Goal: Information Seeking & Learning: Learn about a topic

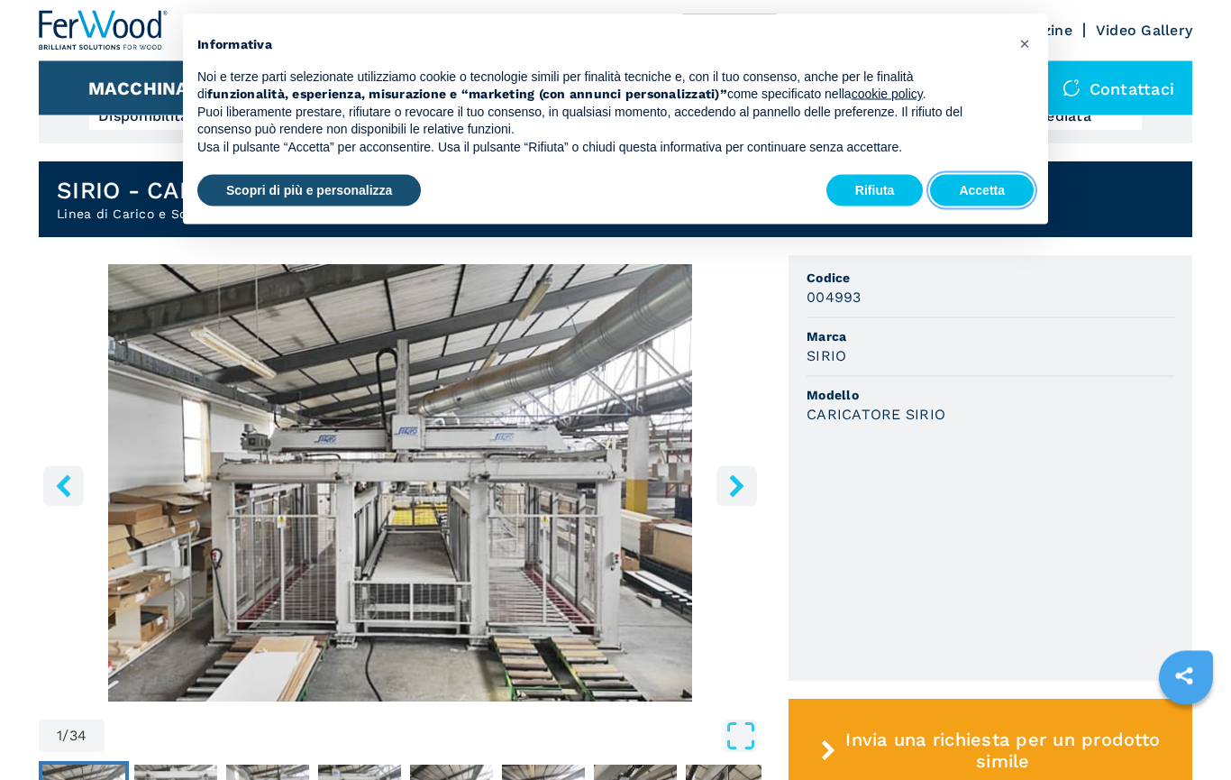
click at [973, 189] on button "Accetta" at bounding box center [982, 191] width 104 height 32
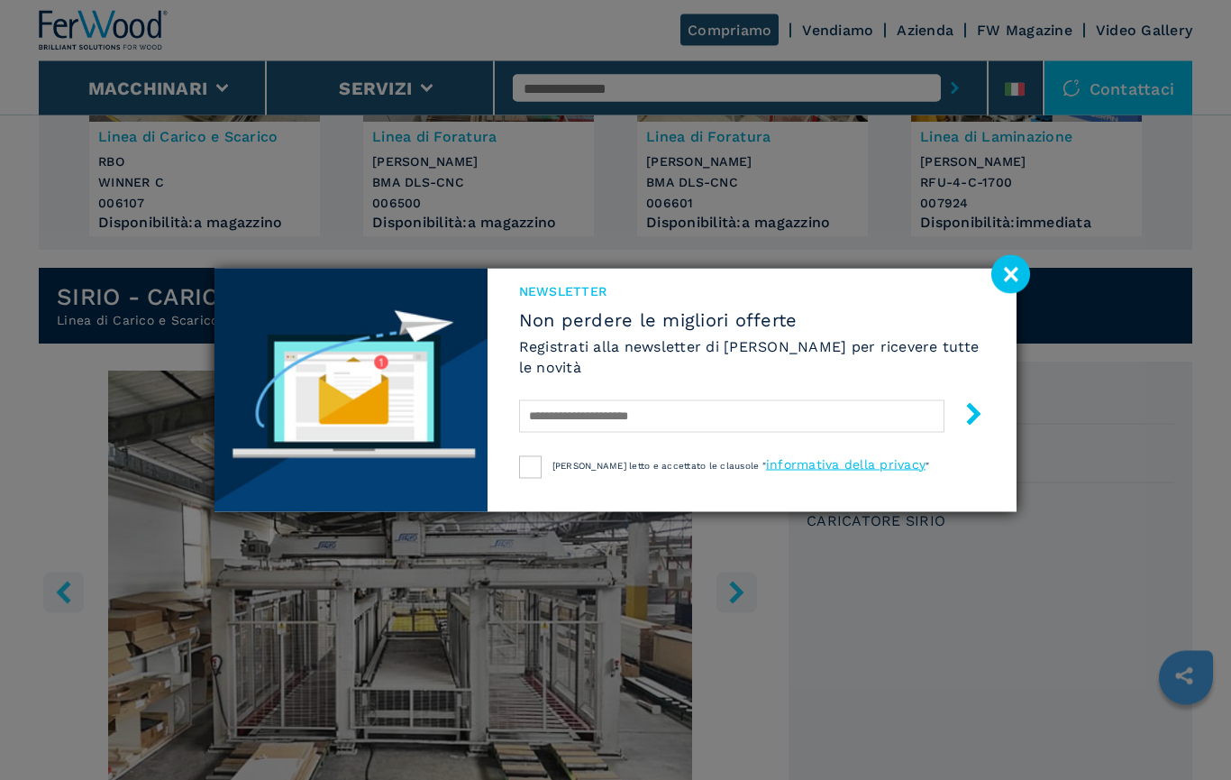
scroll to position [280, 0]
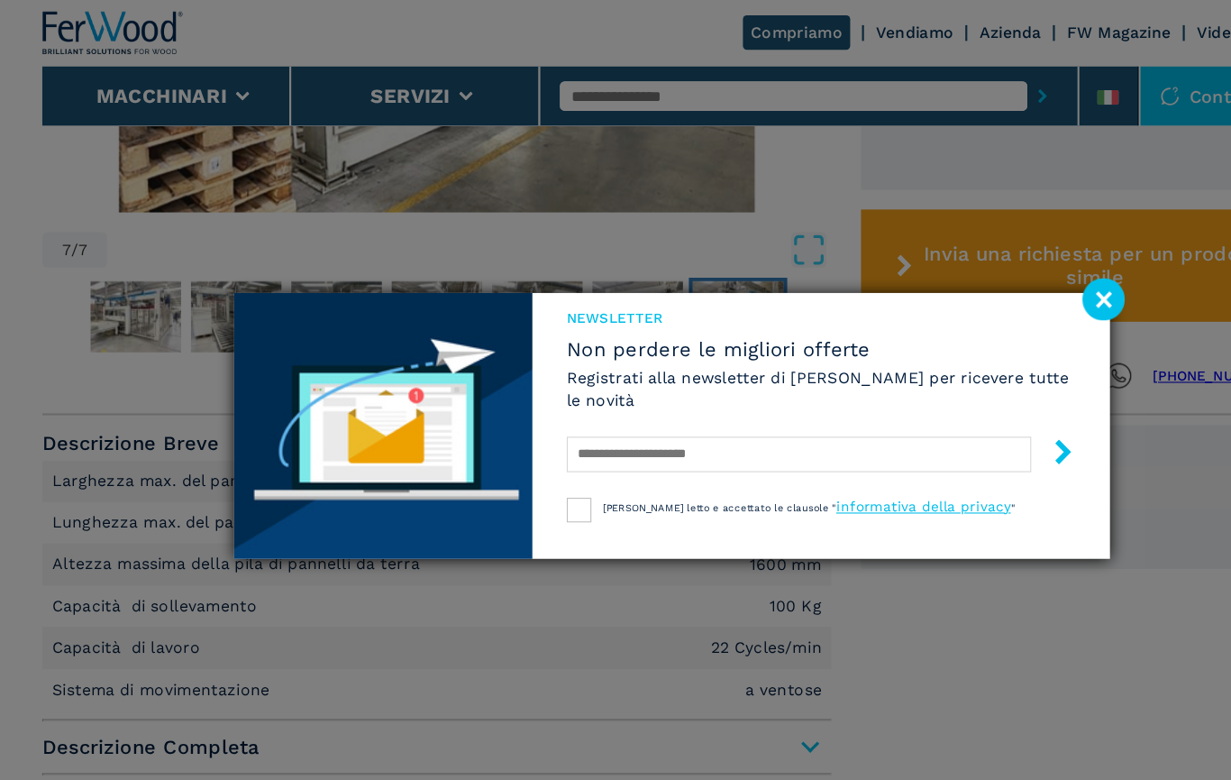
scroll to position [940, 0]
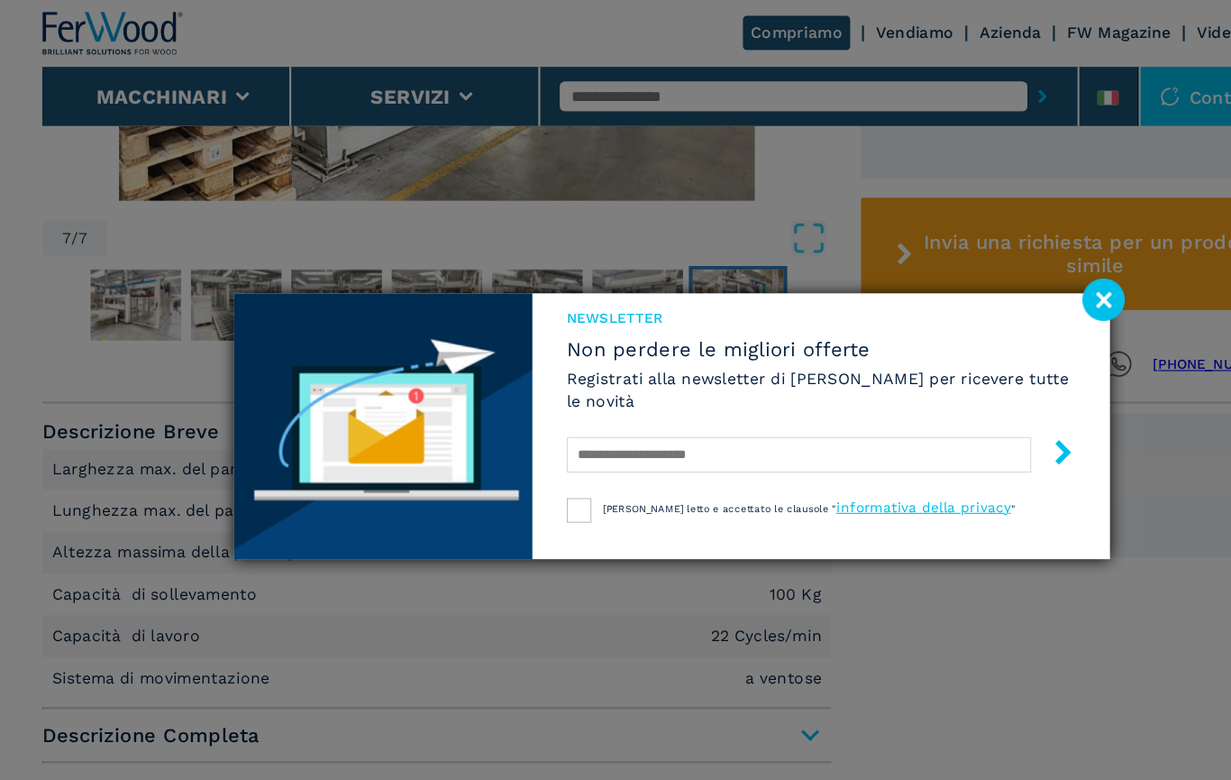
click at [1009, 282] on image at bounding box center [1011, 274] width 39 height 39
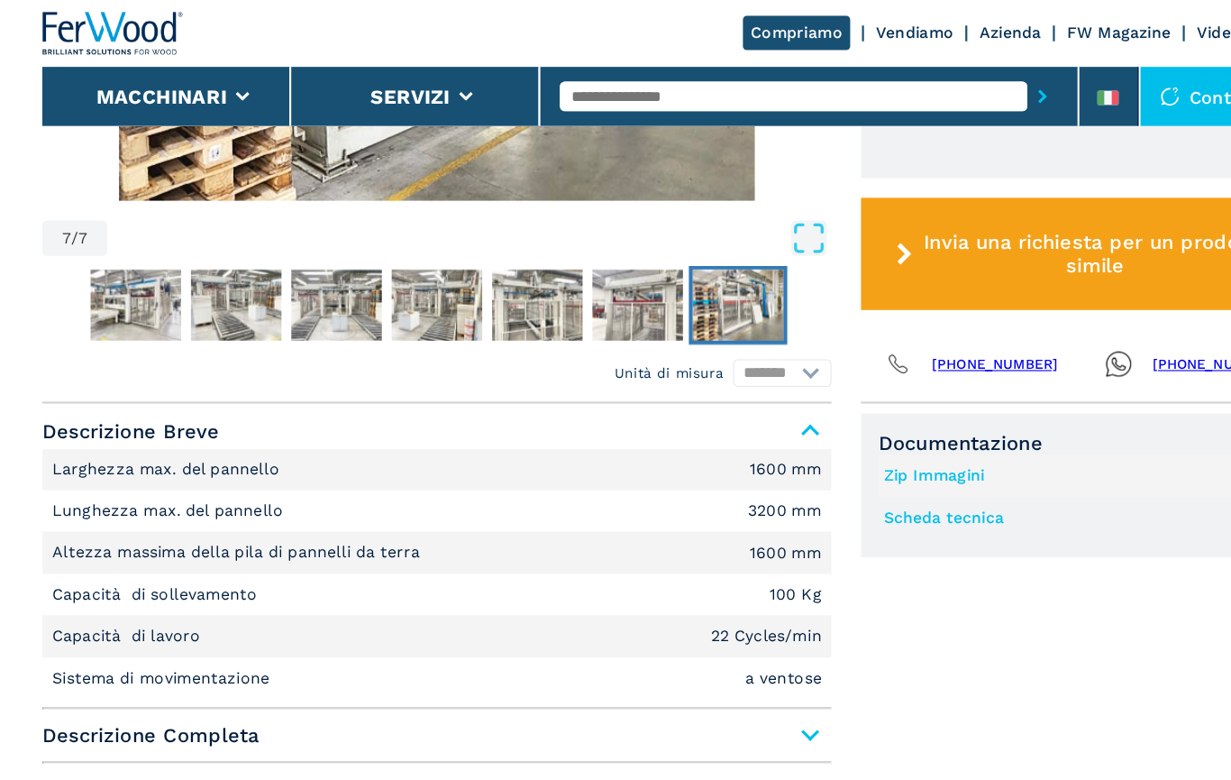
click at [888, 474] on link "Scheda tecnica .prefix__st0{stroke-linecap:round;stroke-linejoin:round}.prefix_…" at bounding box center [985, 475] width 353 height 30
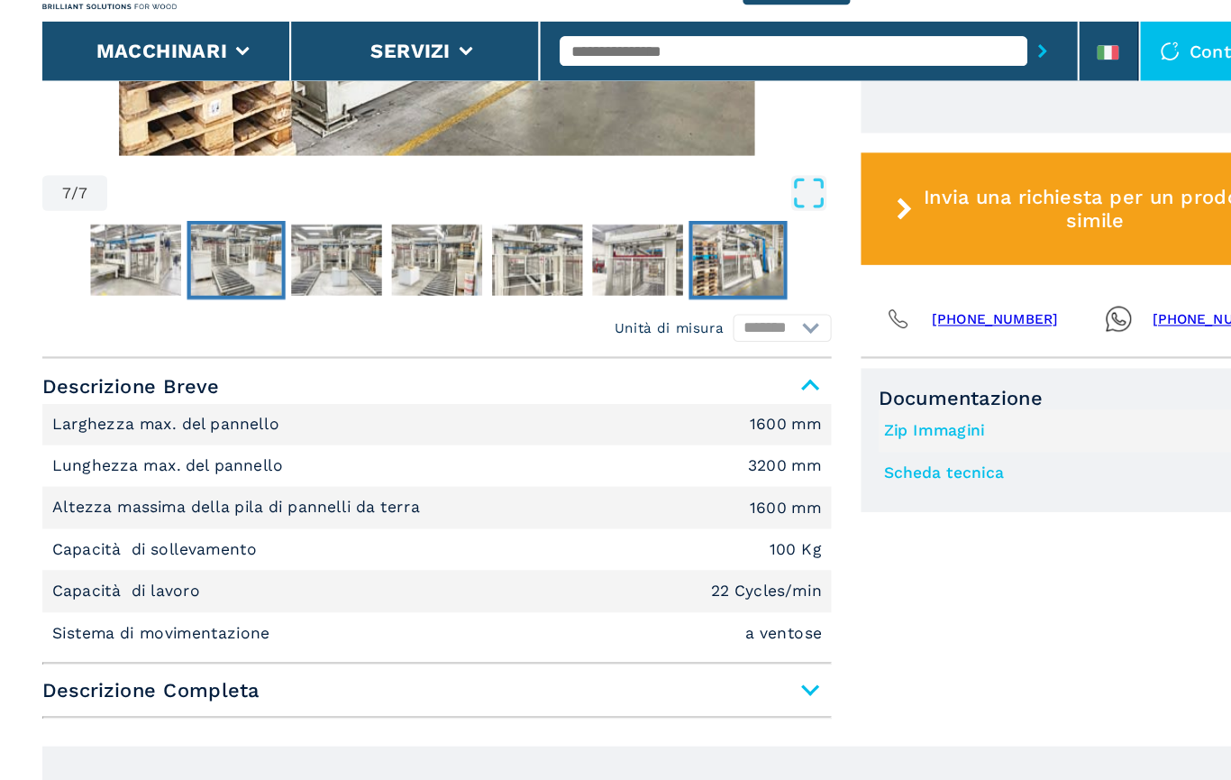
click at [233, 247] on img "Go to Slide 2" at bounding box center [216, 279] width 83 height 65
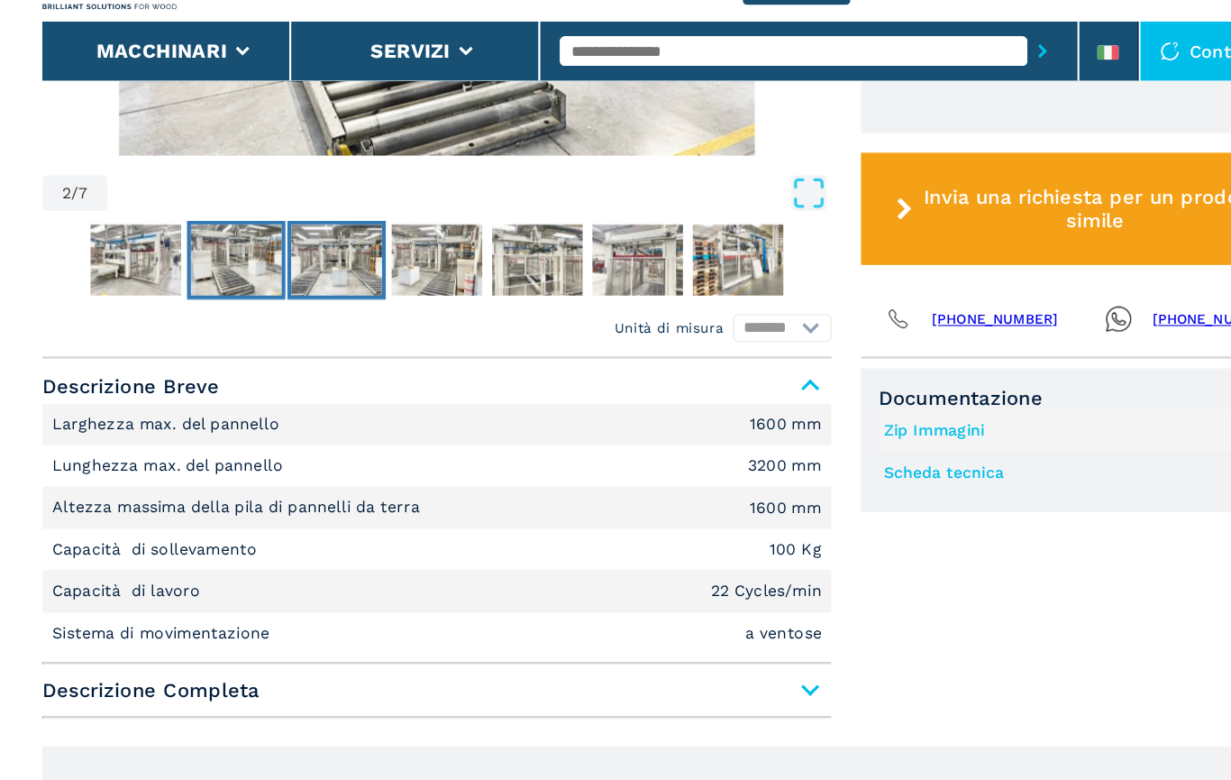
click at [324, 251] on img "Go to Slide 3" at bounding box center [308, 279] width 83 height 65
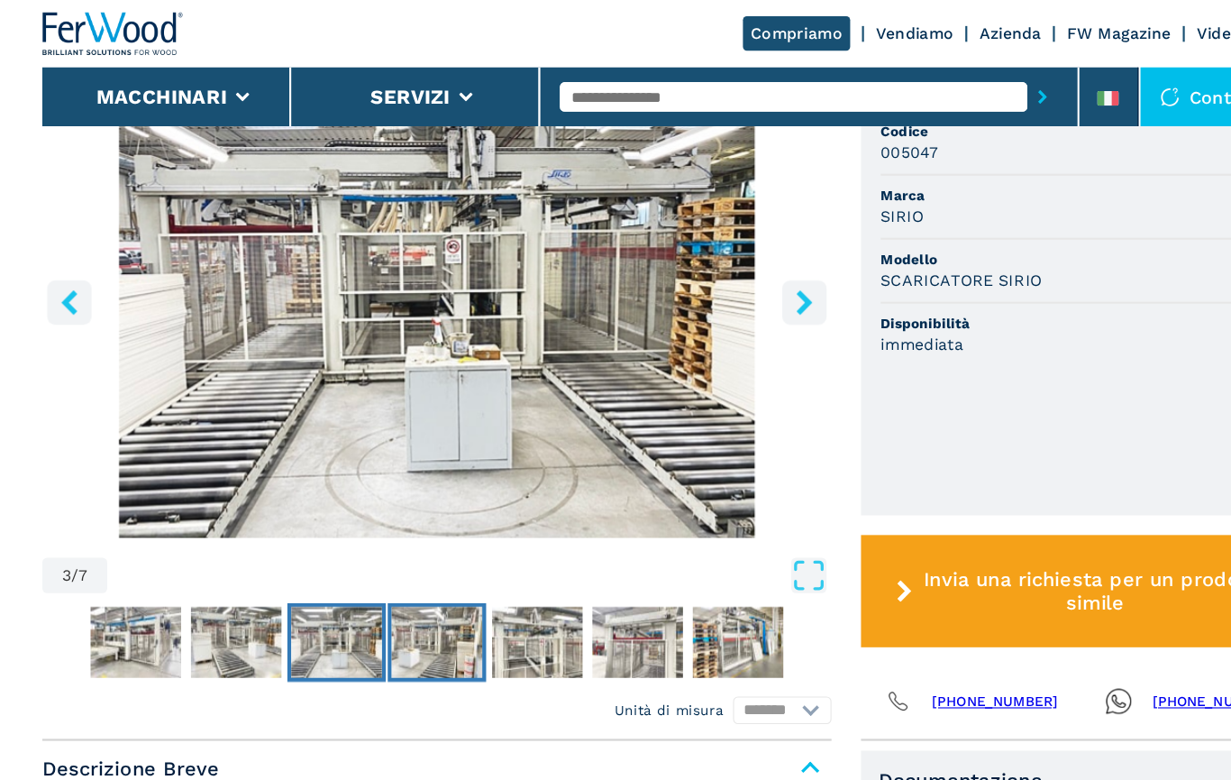
click at [417, 593] on img "Go to Slide 4" at bounding box center [400, 587] width 83 height 65
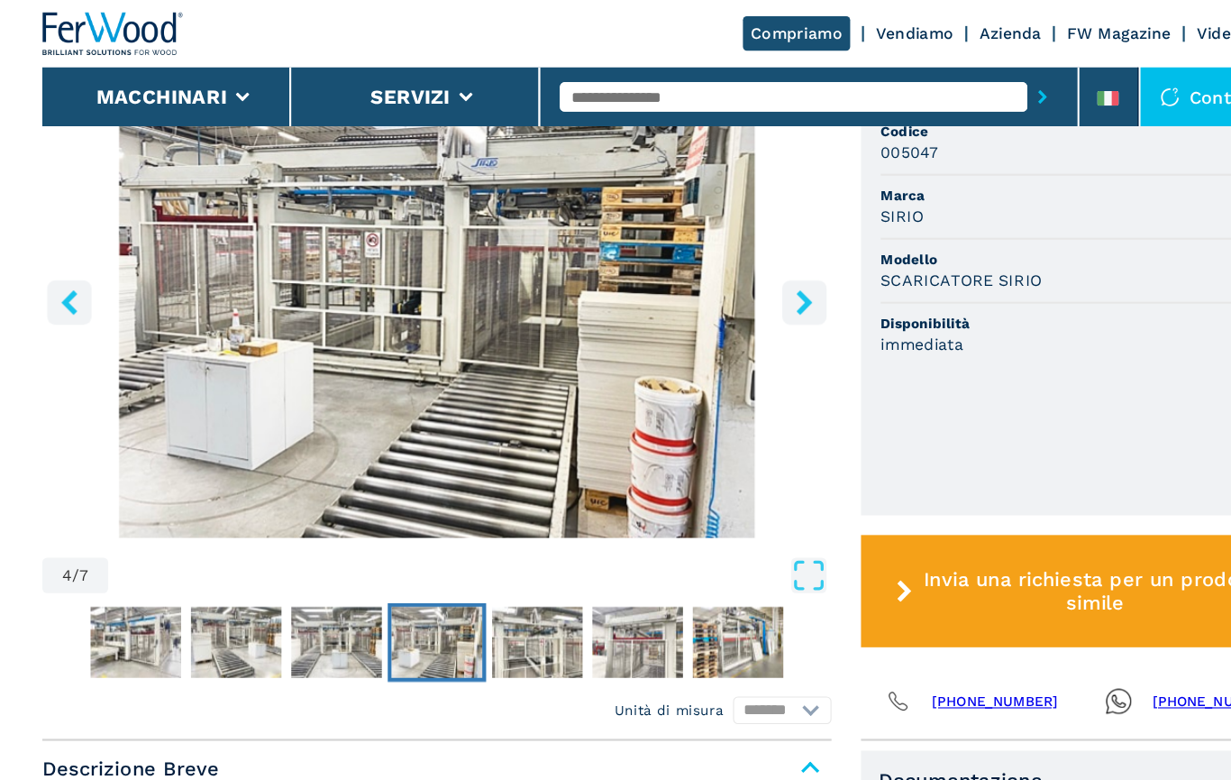
scroll to position [632, 0]
click at [497, 589] on img "Go to Slide 5" at bounding box center [492, 587] width 83 height 65
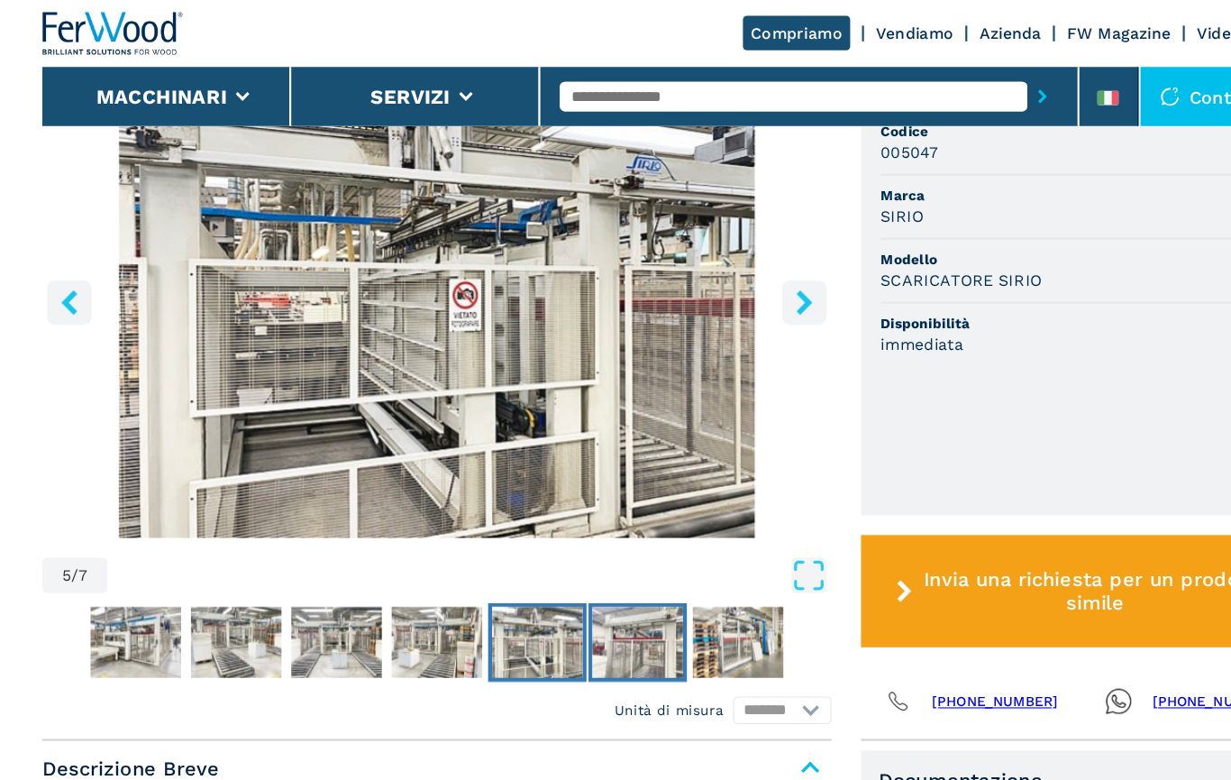
click at [583, 580] on img "Go to Slide 6" at bounding box center [584, 587] width 83 height 65
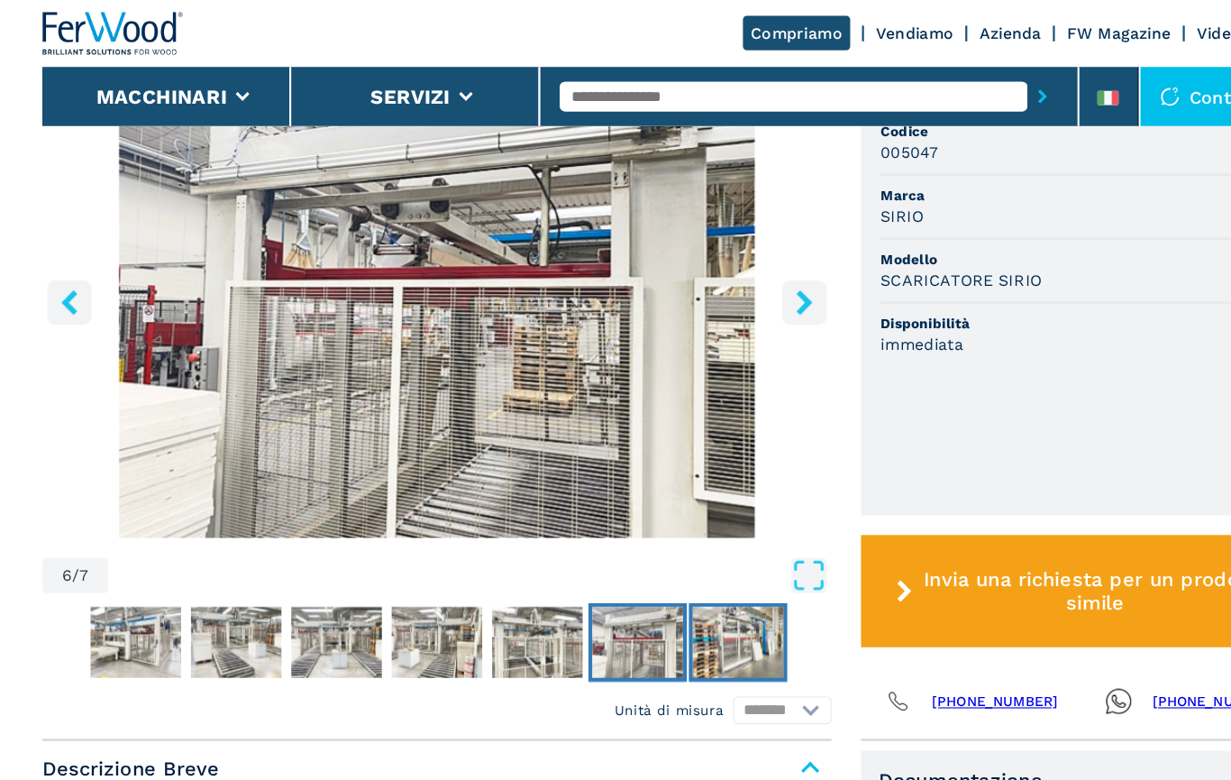
click at [652, 590] on img "Go to Slide 7" at bounding box center [676, 587] width 83 height 65
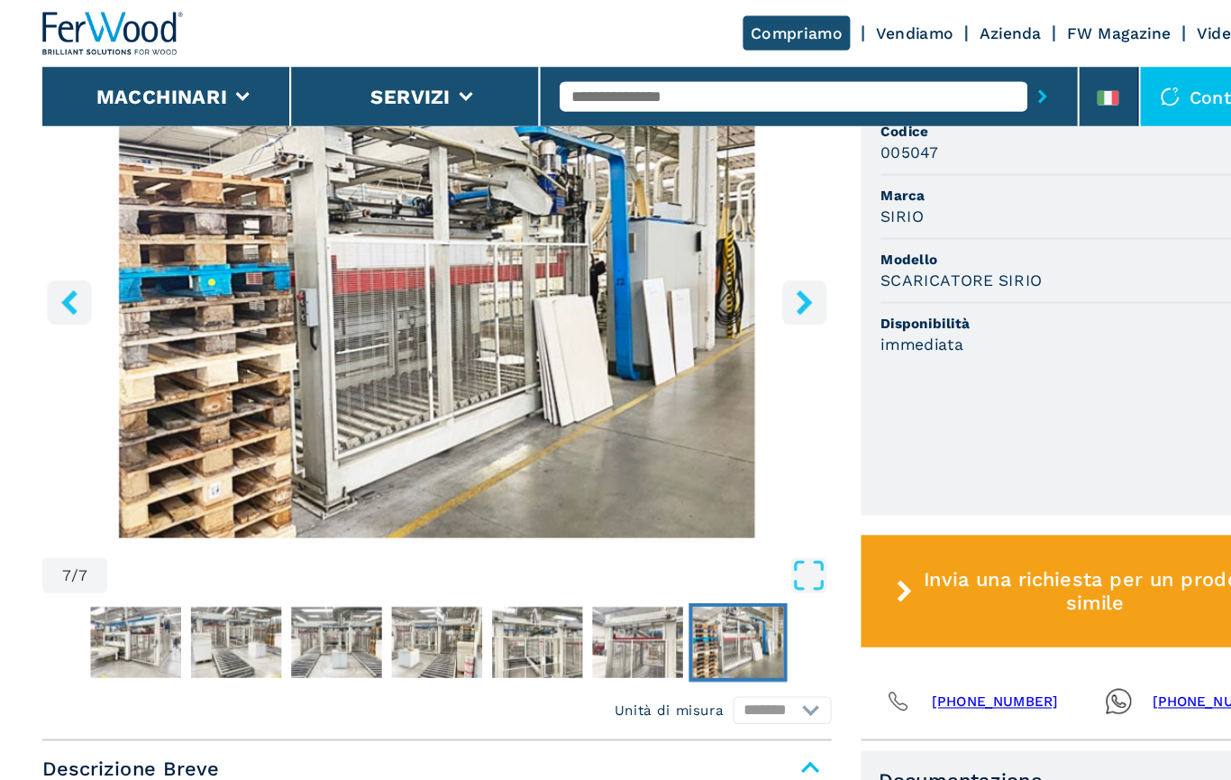
click at [699, 577] on img "Go to Slide 7" at bounding box center [676, 587] width 83 height 65
